Goal: Download file/media

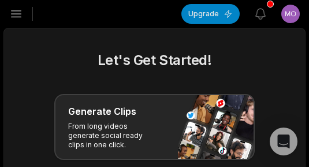
click at [13, 9] on icon "button" at bounding box center [16, 14] width 14 height 14
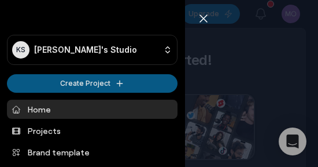
click at [43, 79] on html "KS Kljl's Studio Create Project Home Projects Brand template Calendar Connect S…" at bounding box center [159, 83] width 318 height 167
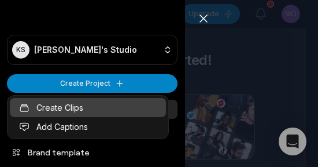
click at [43, 107] on link "Create Clips" at bounding box center [88, 107] width 156 height 19
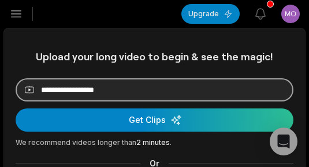
click at [139, 97] on input at bounding box center [155, 89] width 278 height 23
paste input "**********"
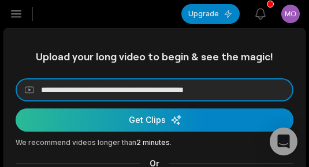
type input "**********"
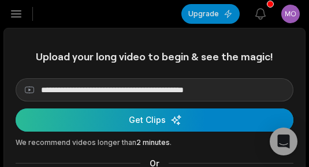
click at [102, 126] on div "submit" at bounding box center [155, 119] width 278 height 23
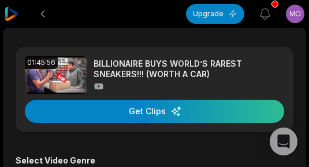
scroll to position [116, 0]
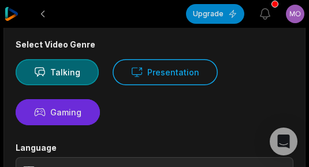
click at [91, 104] on button "Gaming" at bounding box center [58, 112] width 84 height 26
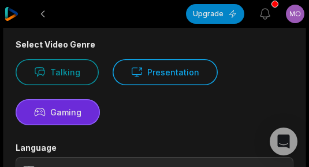
scroll to position [231, 0]
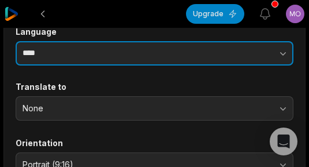
click at [84, 45] on input "****" at bounding box center [155, 53] width 278 height 24
click at [132, 50] on input "****" at bounding box center [155, 53] width 278 height 24
click at [270, 52] on button "button" at bounding box center [240, 53] width 108 height 24
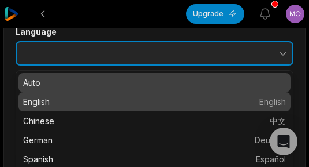
type input "*******"
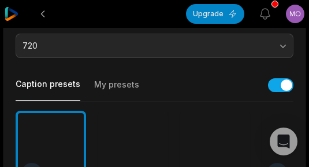
scroll to position [463, 0]
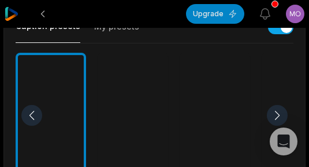
click at [220, 95] on div at bounding box center [215, 116] width 71 height 126
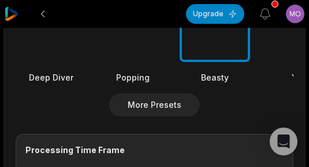
scroll to position [694, 0]
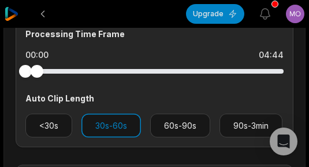
drag, startPoint x: 284, startPoint y: 70, endPoint x: -24, endPoint y: 80, distance: 307.9
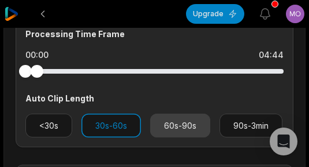
click at [163, 117] on button "60s-90s" at bounding box center [180, 125] width 60 height 24
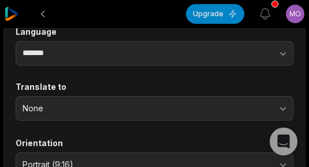
scroll to position [0, 0]
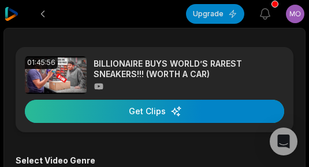
click at [202, 109] on div "button" at bounding box center [155, 110] width 260 height 23
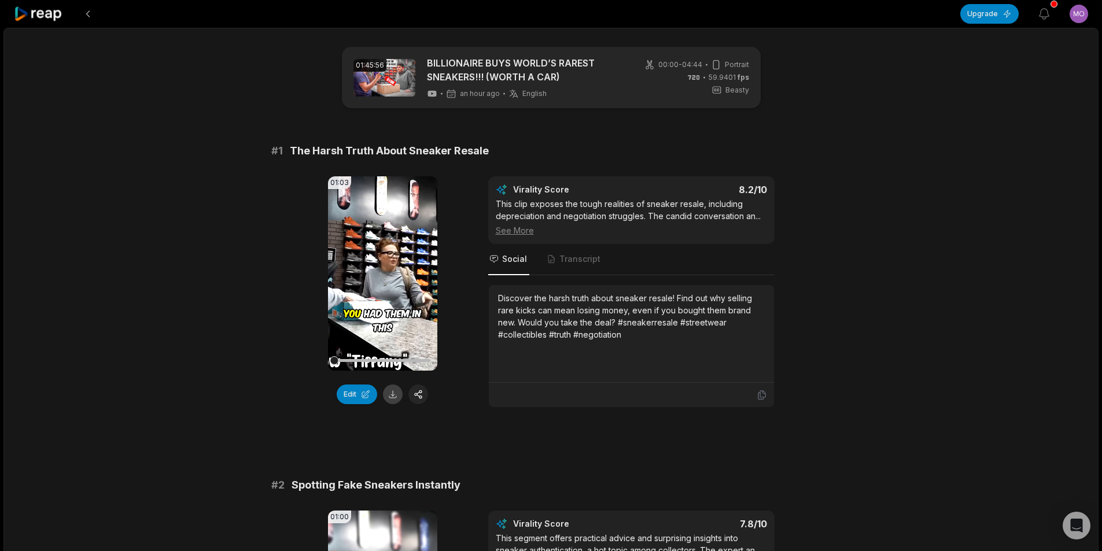
click at [309, 166] on button at bounding box center [393, 395] width 20 height 20
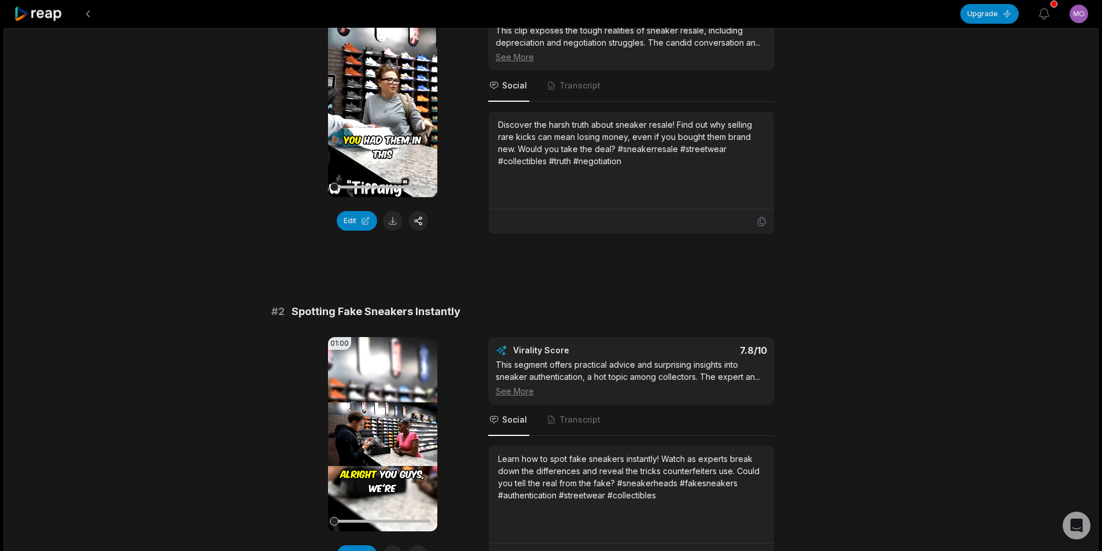
scroll to position [347, 0]
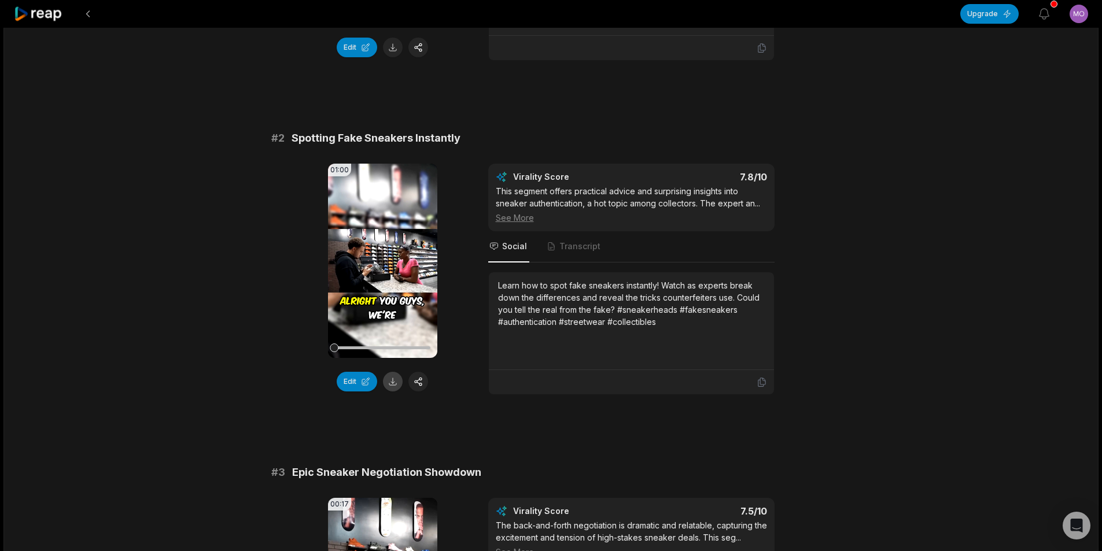
click at [309, 166] on button at bounding box center [393, 382] width 20 height 20
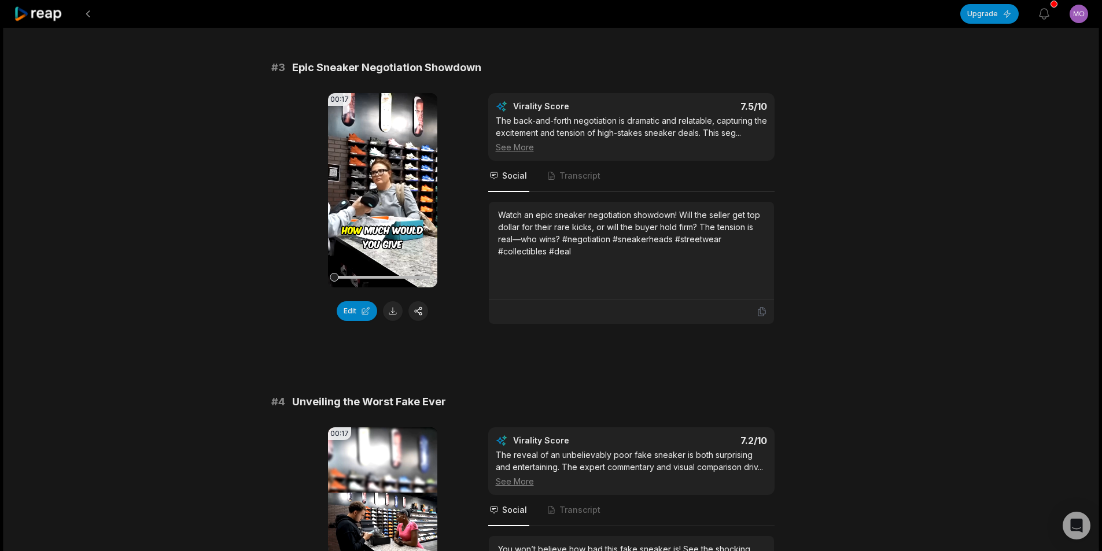
scroll to position [925, 0]
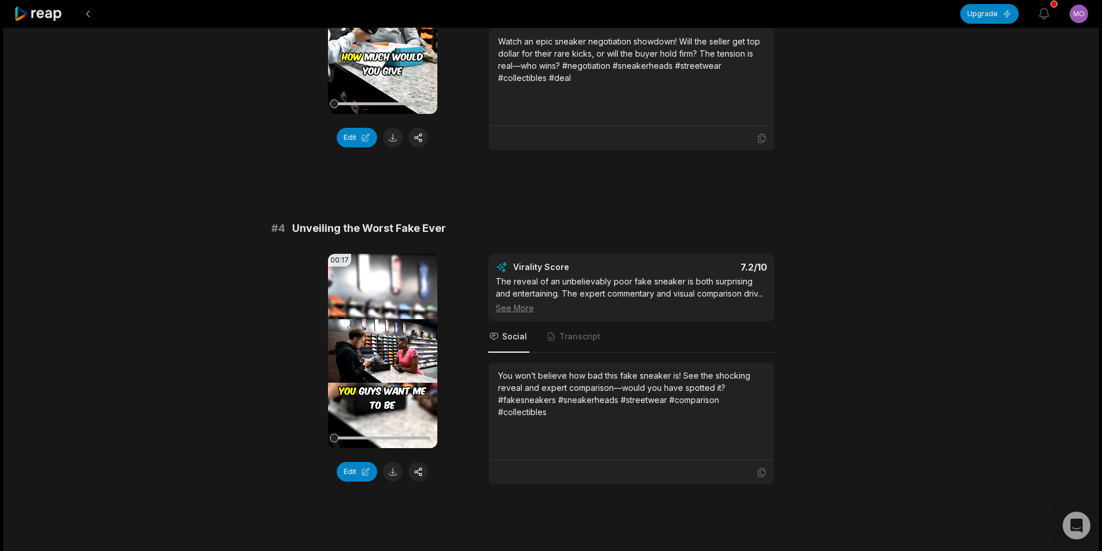
click at [309, 147] on div "Edit" at bounding box center [382, 138] width 109 height 20
click at [309, 141] on button at bounding box center [393, 138] width 20 height 20
click at [309, 166] on button at bounding box center [393, 472] width 20 height 20
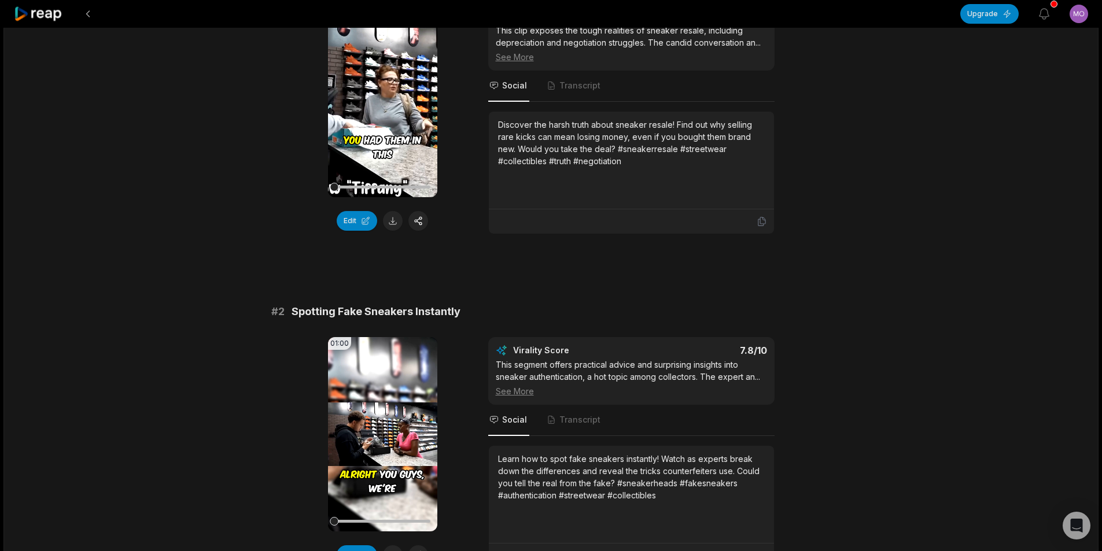
scroll to position [0, 0]
